Goal: Browse casually

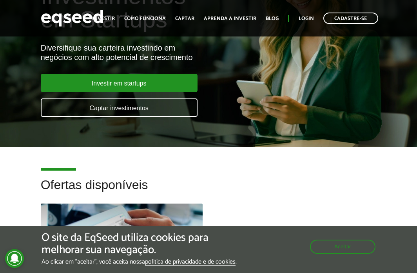
scroll to position [118, 0]
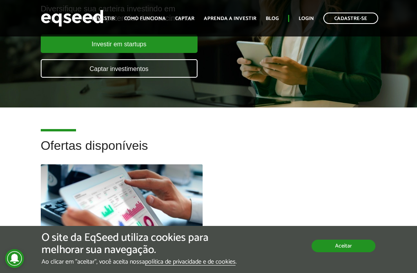
click at [337, 249] on button "Aceitar" at bounding box center [343, 245] width 64 height 13
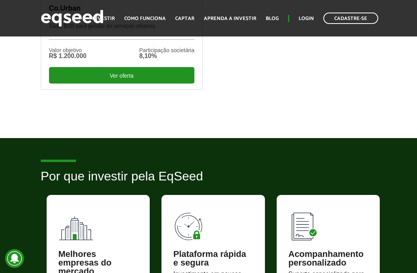
scroll to position [353, 0]
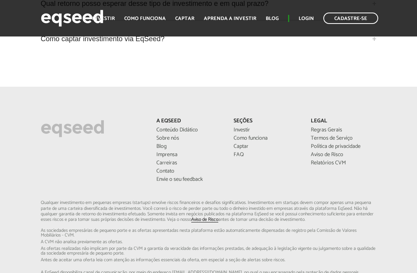
scroll to position [2498, 0]
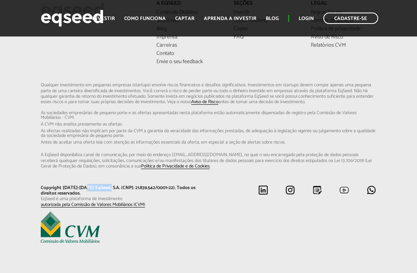
drag, startPoint x: 84, startPoint y: 184, endPoint x: 107, endPoint y: 183, distance: 22.7
click at [107, 185] on p "Copyright [DATE]-[DATE] EqSeed, S.A. (CNPJ: 21.839.542/0001-22). Todos os direi…" at bounding box center [122, 190] width 162 height 11
click at [109, 185] on p "Copyright [DATE]-[DATE] EqSeed, S.A. (CNPJ: 21.839.542/0001-22). Todos os direi…" at bounding box center [122, 190] width 162 height 11
drag, startPoint x: 21, startPoint y: 83, endPoint x: 21, endPoint y: 56, distance: 27.0
click at [21, 77] on div "A EqSeed Conteúdo Didático Sobre nós Blog Imprensa Carreiras Contato [PERSON_NA…" at bounding box center [208, 122] width 417 height 244
